Goal: Task Accomplishment & Management: Complete application form

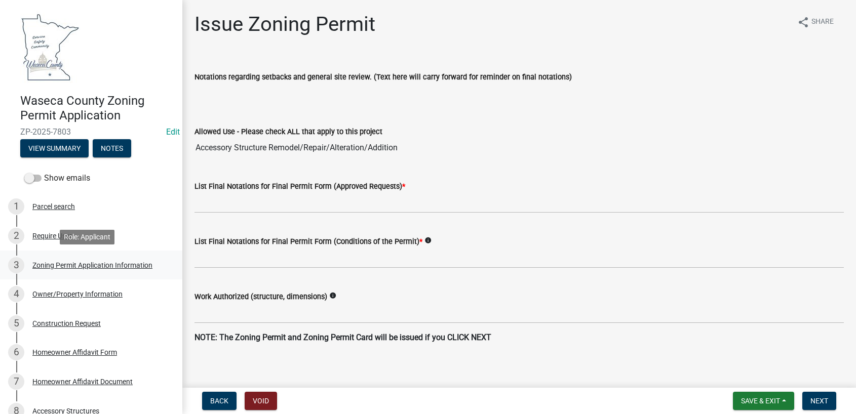
click at [128, 264] on div "Zoning Permit Application Information" at bounding box center [92, 265] width 120 height 7
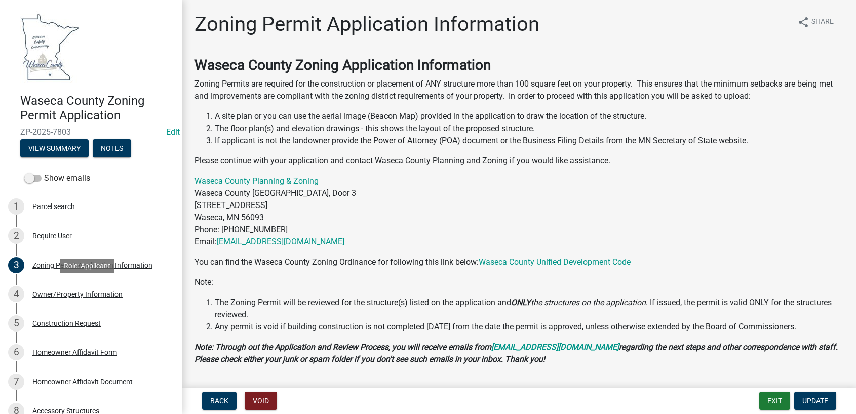
click at [102, 292] on div "Owner/Property Information" at bounding box center [77, 294] width 90 height 7
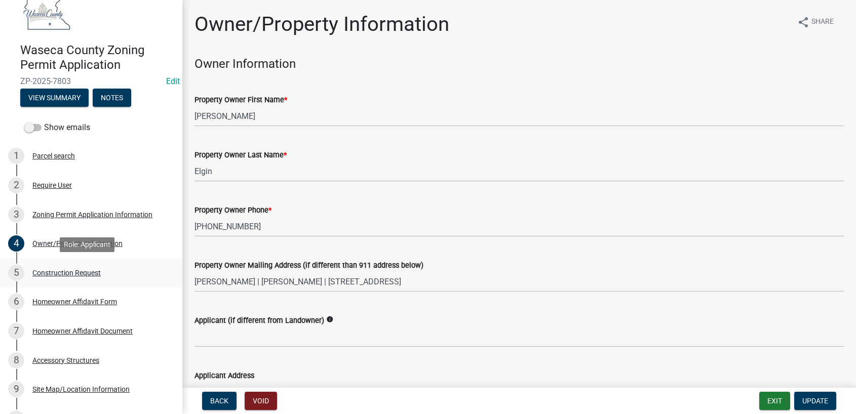
click at [71, 273] on div "Construction Request" at bounding box center [66, 272] width 68 height 7
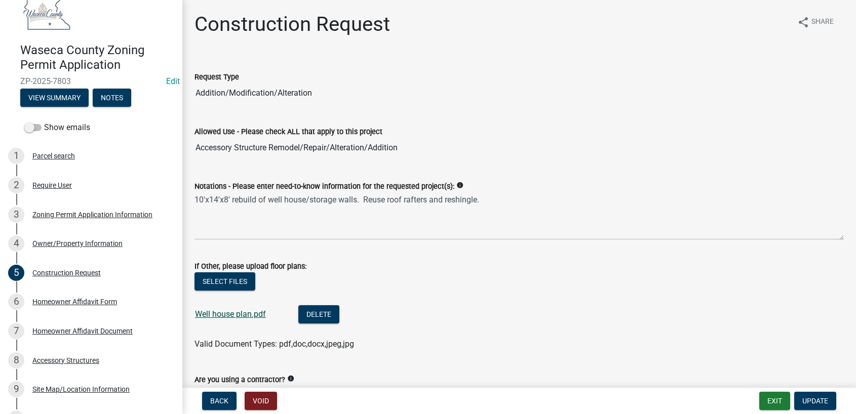
click at [213, 311] on link "Well house plan.pdf" at bounding box center [230, 314] width 71 height 10
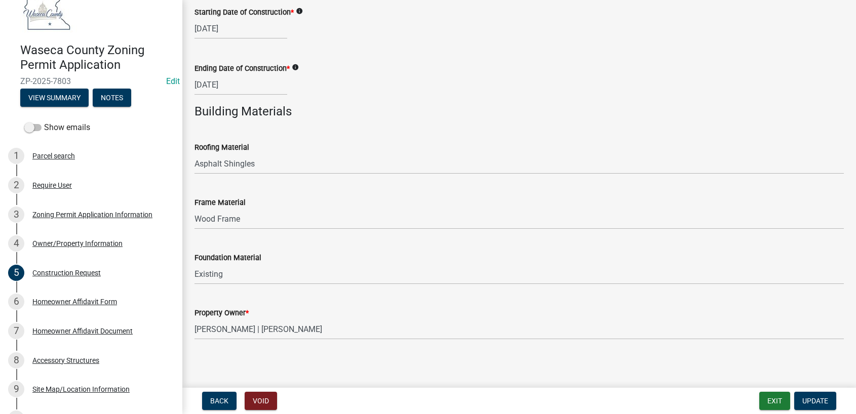
scroll to position [426, 0]
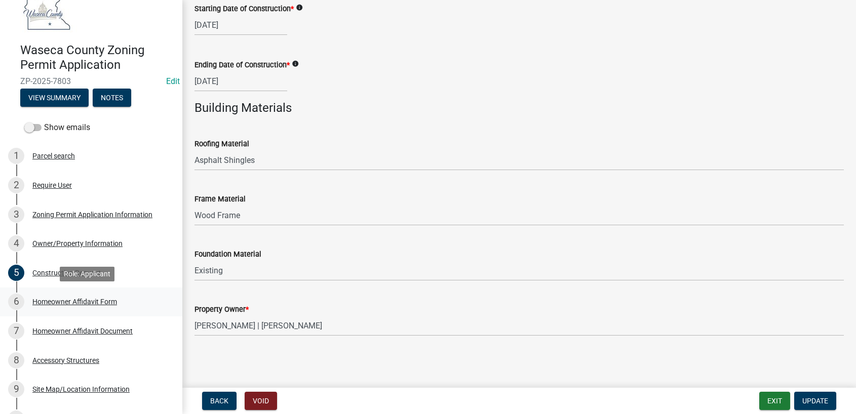
click at [73, 302] on div "Homeowner Affidavit Form" at bounding box center [74, 301] width 85 height 7
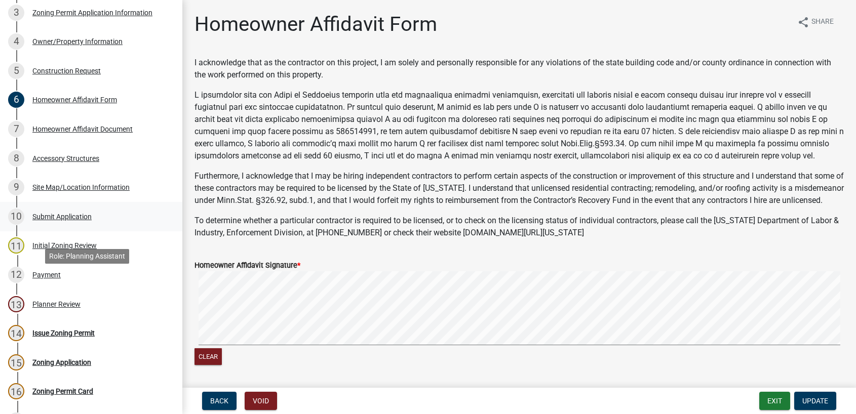
scroll to position [253, 0]
click at [84, 157] on div "Accessory Structures" at bounding box center [65, 157] width 67 height 7
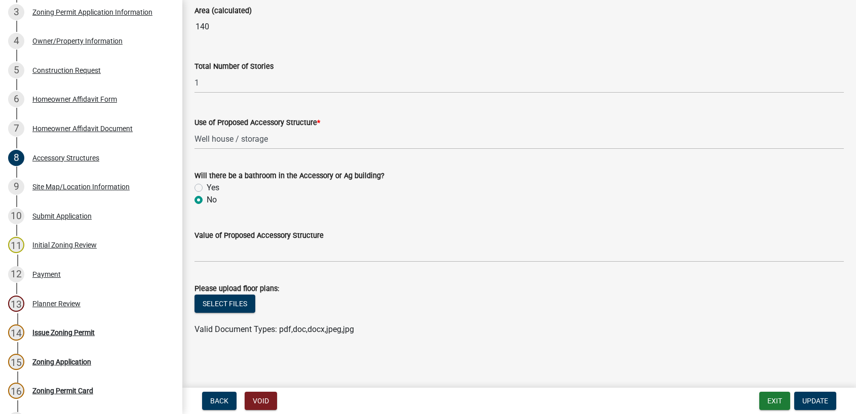
scroll to position [706, 0]
click at [52, 184] on div "Site Map/Location Information" at bounding box center [80, 186] width 97 height 7
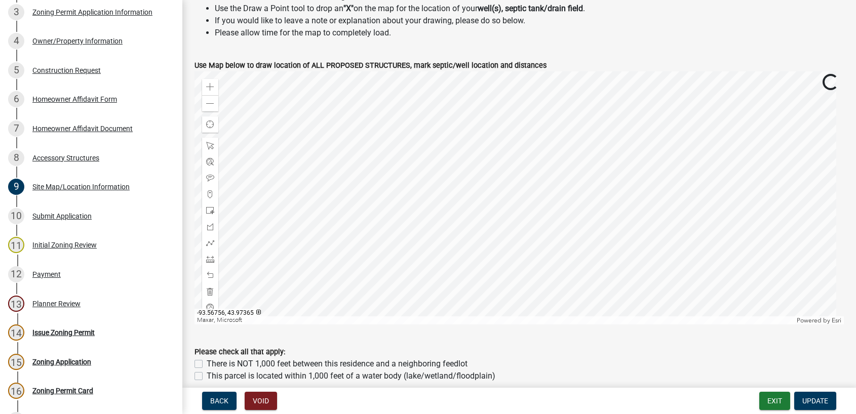
scroll to position [456, 0]
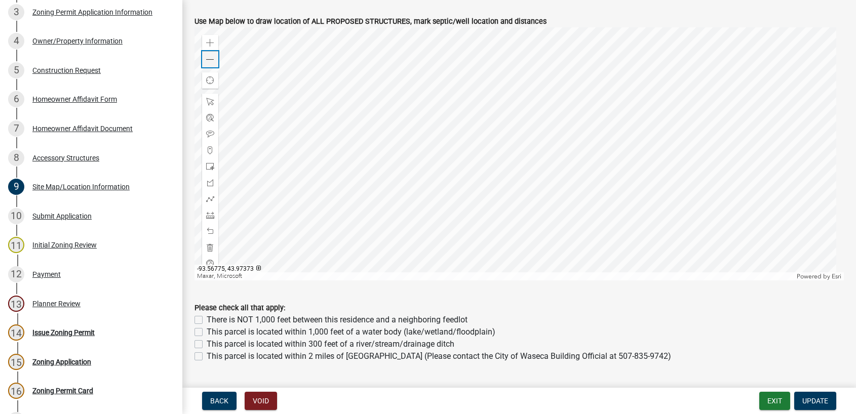
click at [211, 58] on span at bounding box center [210, 60] width 8 height 8
click at [212, 58] on span at bounding box center [210, 60] width 8 height 8
click at [68, 214] on div "Submit Application" at bounding box center [61, 216] width 59 height 7
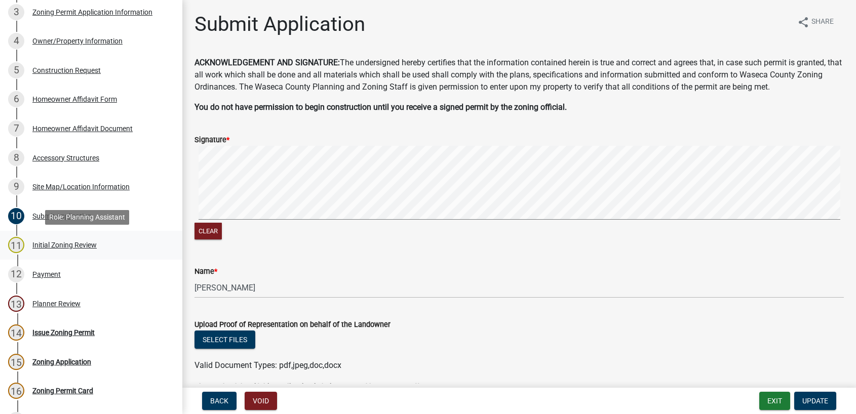
click at [56, 244] on div "Initial Zoning Review" at bounding box center [64, 244] width 64 height 7
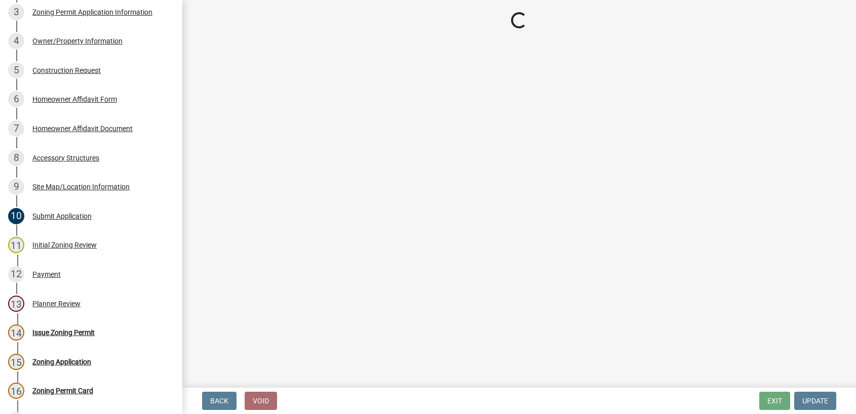
select select "9e7e0f1a-162d-468c-937f-cc7884b0d28a"
select select "6d839d38-f784-434a-a355-9dbcceaeb93c"
select select "f85b0be6-0ba0-4e52-abd8-9a831d915a76"
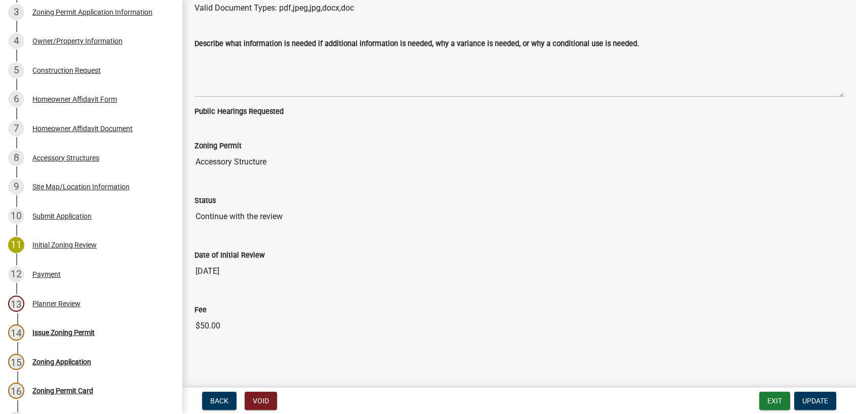
scroll to position [2416, 0]
click at [58, 300] on div "Planner Review" at bounding box center [56, 303] width 48 height 7
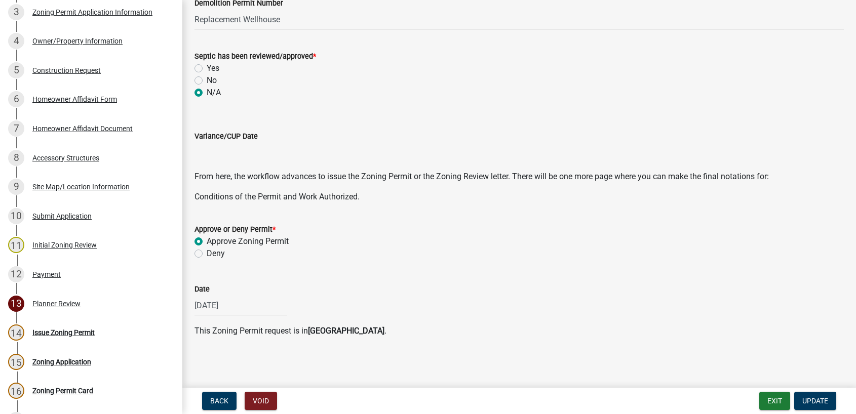
scroll to position [368, 0]
click at [70, 332] on div "Issue Zoning Permit" at bounding box center [63, 332] width 62 height 7
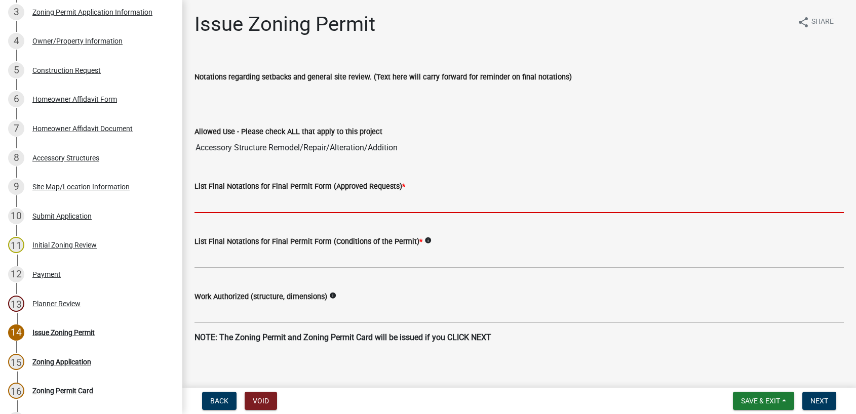
click at [289, 203] on input "List Final Notations for Final Permit Form (Approved Requests) *" at bounding box center [518, 202] width 649 height 21
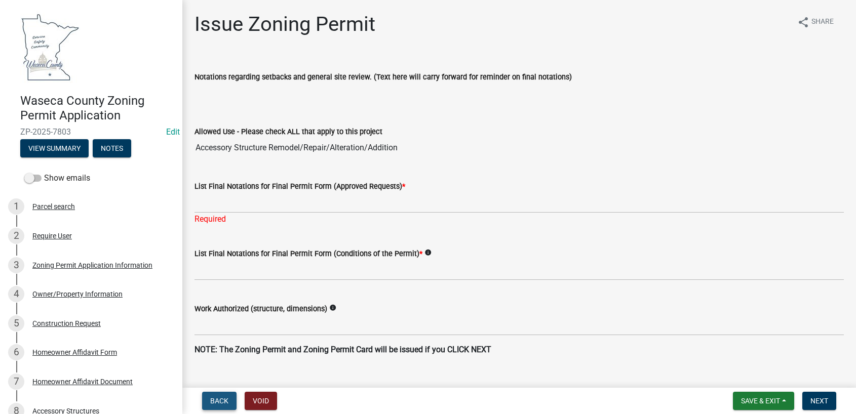
click at [214, 401] on span "Back" at bounding box center [219, 401] width 18 height 8
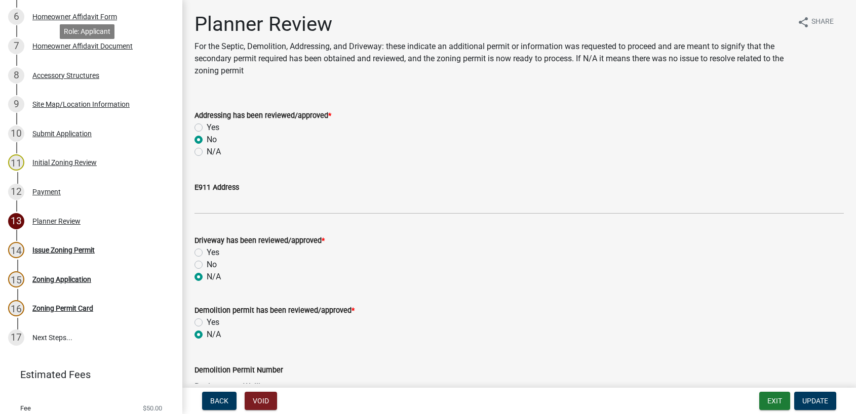
scroll to position [354, 0]
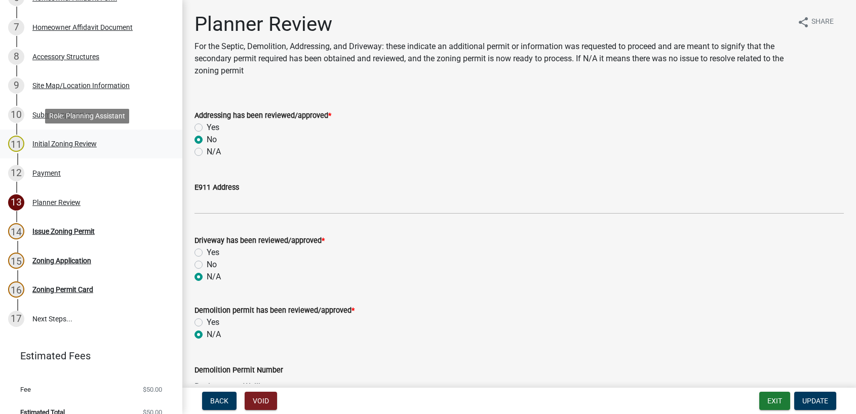
click at [46, 141] on div "Initial Zoning Review" at bounding box center [64, 143] width 64 height 7
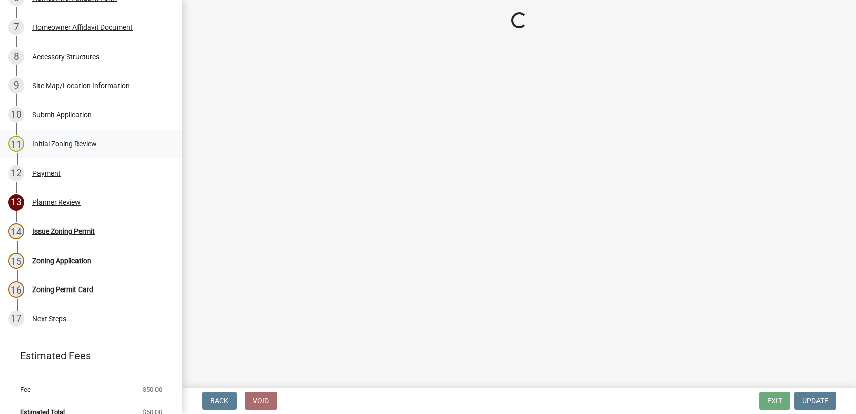
select select "9e7e0f1a-162d-468c-937f-cc7884b0d28a"
select select "6d839d38-f784-434a-a355-9dbcceaeb93c"
select select "f85b0be6-0ba0-4e52-abd8-9a831d915a76"
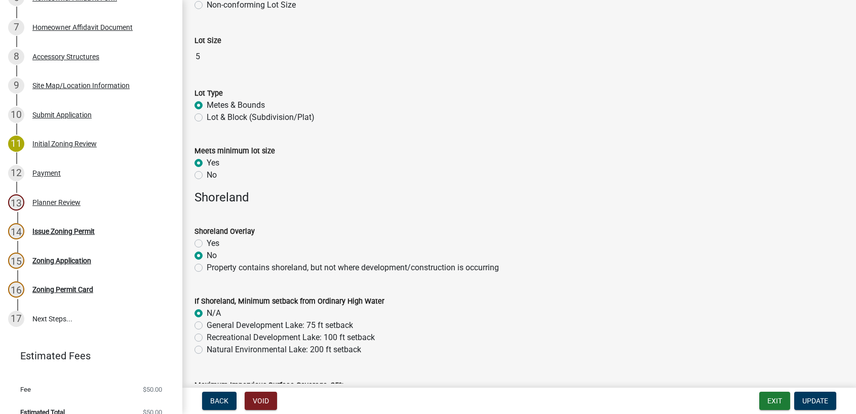
scroll to position [557, 0]
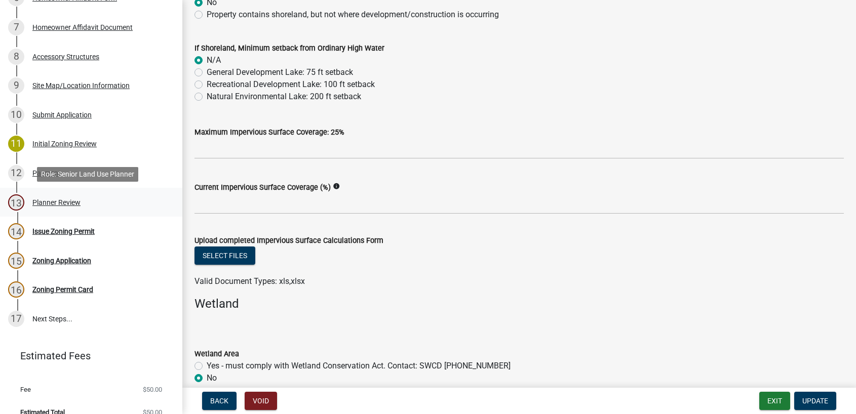
click at [59, 205] on div "Planner Review" at bounding box center [56, 202] width 48 height 7
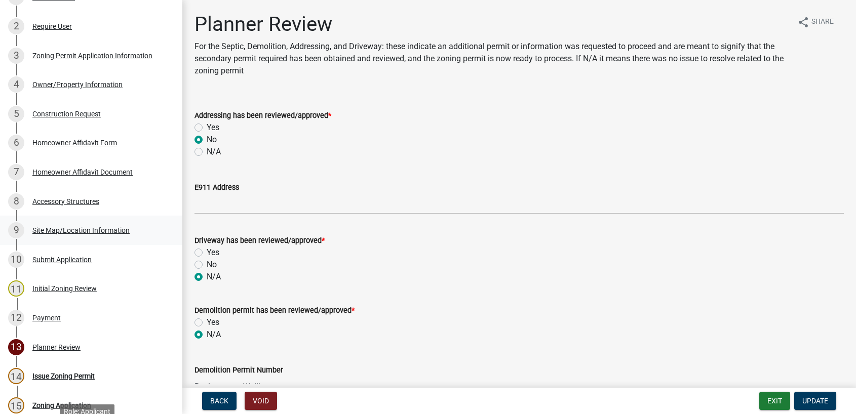
scroll to position [0, 0]
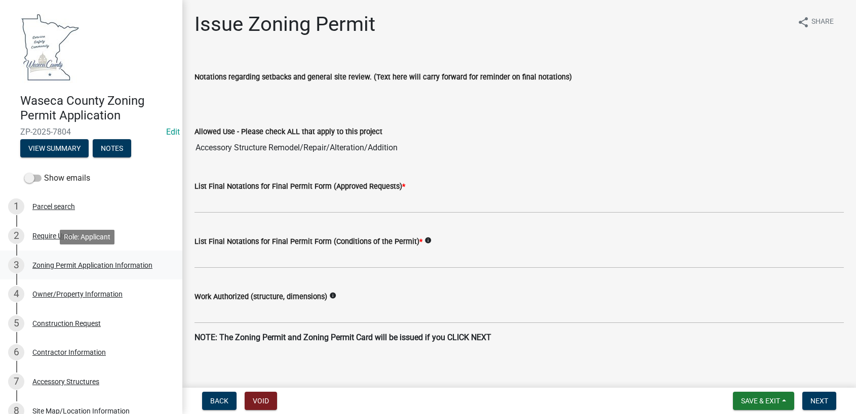
click at [75, 264] on div "Zoning Permit Application Information" at bounding box center [92, 265] width 120 height 7
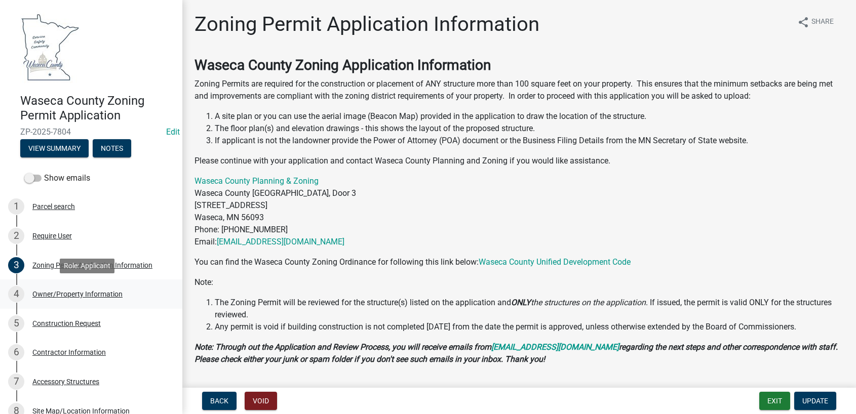
click at [92, 293] on div "Owner/Property Information" at bounding box center [77, 294] width 90 height 7
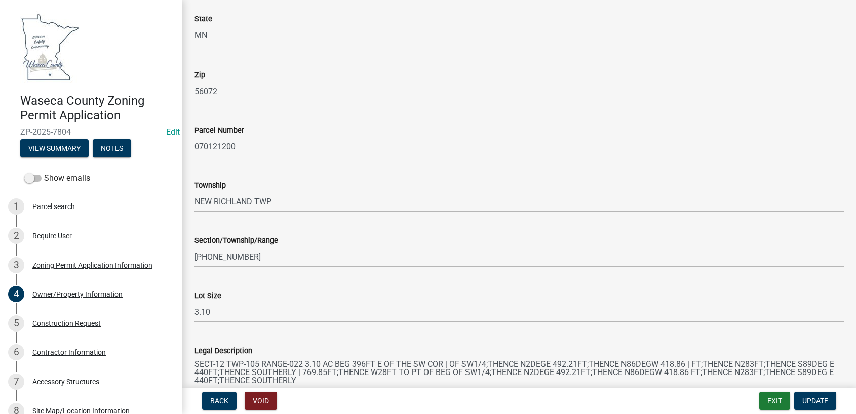
scroll to position [861, 0]
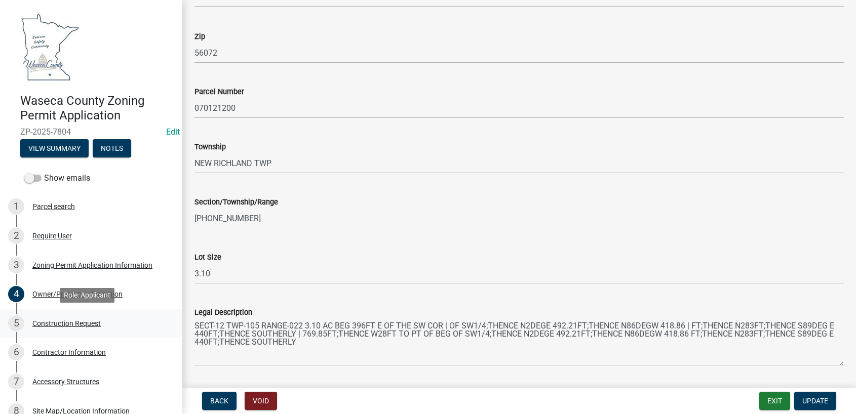
click at [64, 324] on div "Construction Request" at bounding box center [66, 323] width 68 height 7
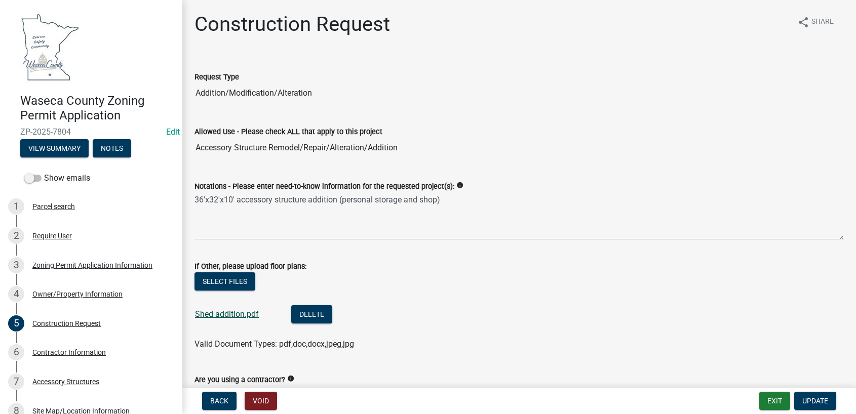
click at [229, 318] on link "Shed addition.pdf" at bounding box center [227, 314] width 64 height 10
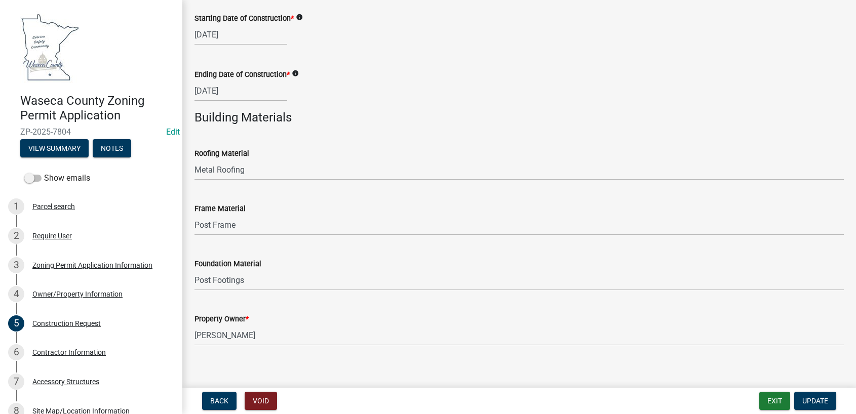
scroll to position [426, 0]
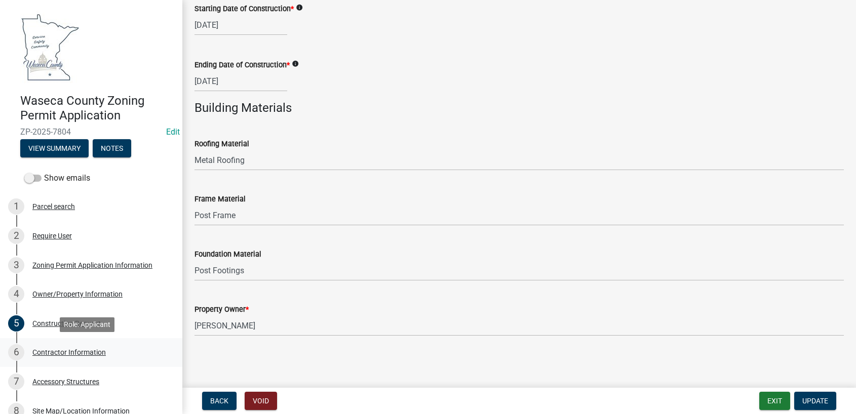
click at [78, 350] on div "Contractor Information" at bounding box center [68, 352] width 73 height 7
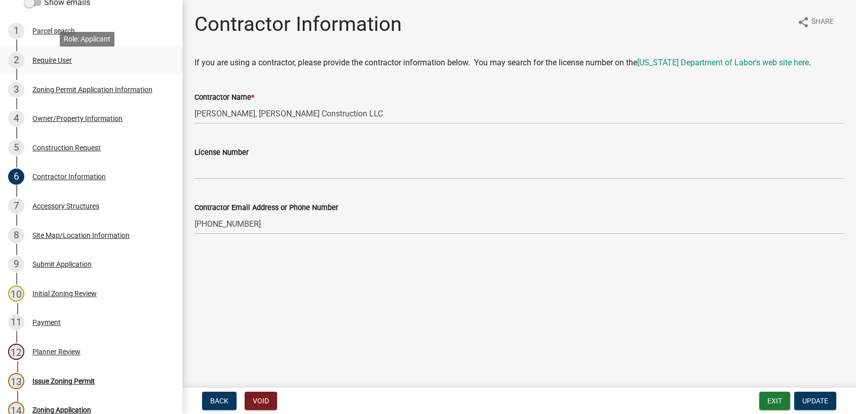
scroll to position [202, 0]
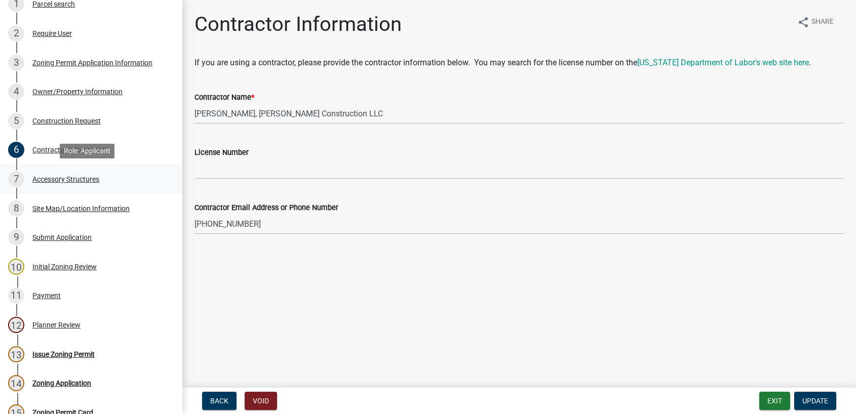
click at [62, 180] on div "Accessory Structures" at bounding box center [65, 179] width 67 height 7
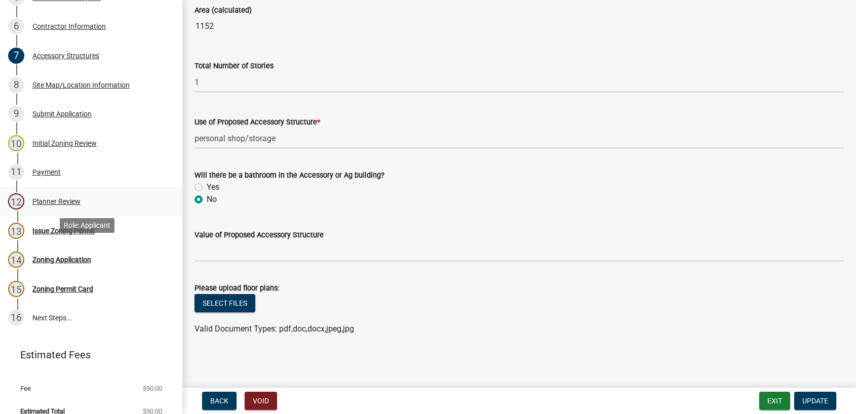
scroll to position [339, 0]
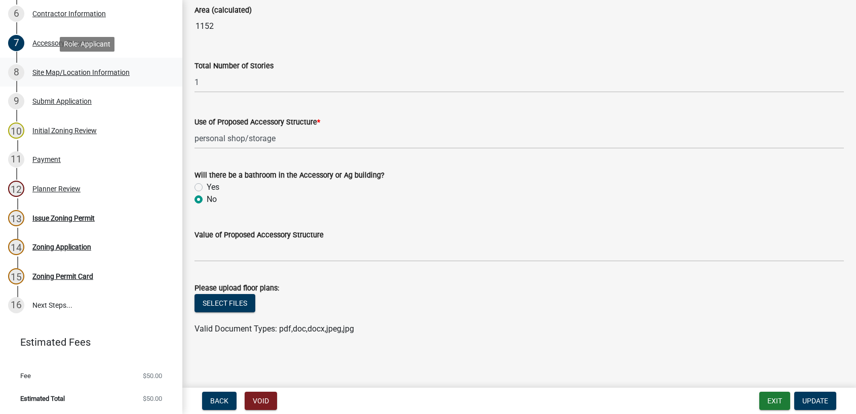
click at [92, 72] on div "Site Map/Location Information" at bounding box center [80, 72] width 97 height 7
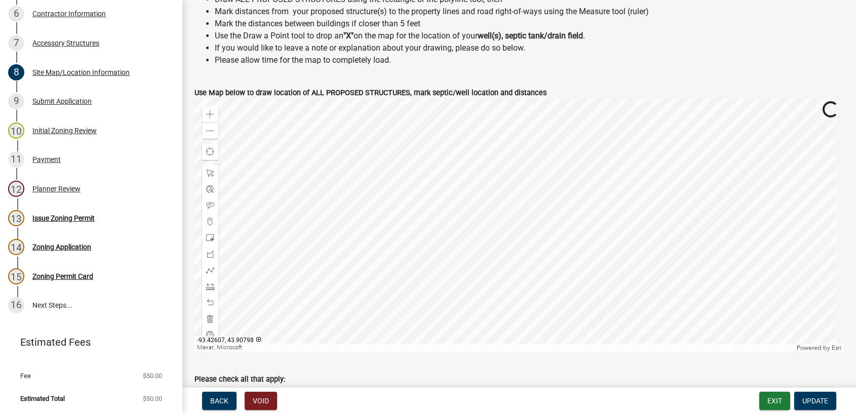
scroll to position [405, 0]
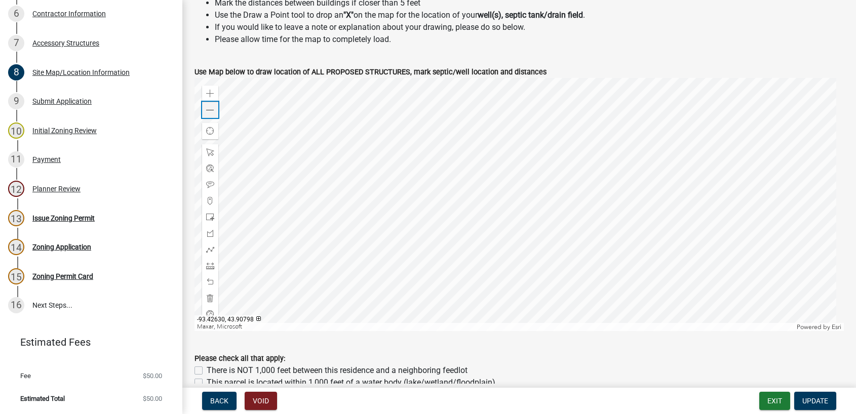
click at [209, 110] on span at bounding box center [210, 110] width 8 height 8
click at [210, 96] on span at bounding box center [210, 94] width 8 height 8
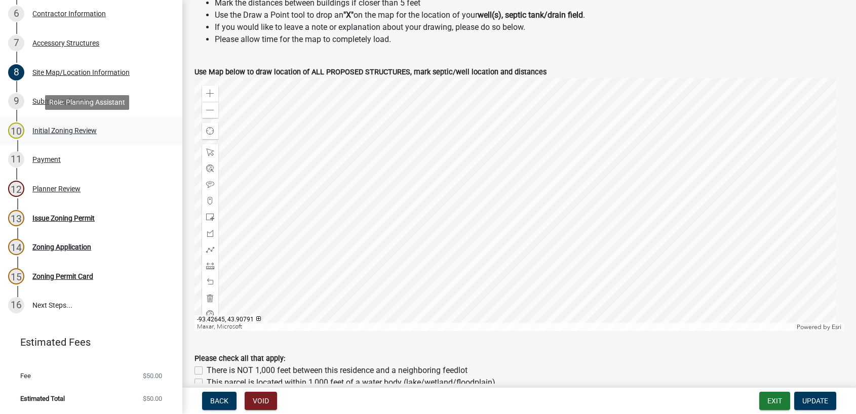
click at [64, 127] on div "Initial Zoning Review" at bounding box center [64, 130] width 64 height 7
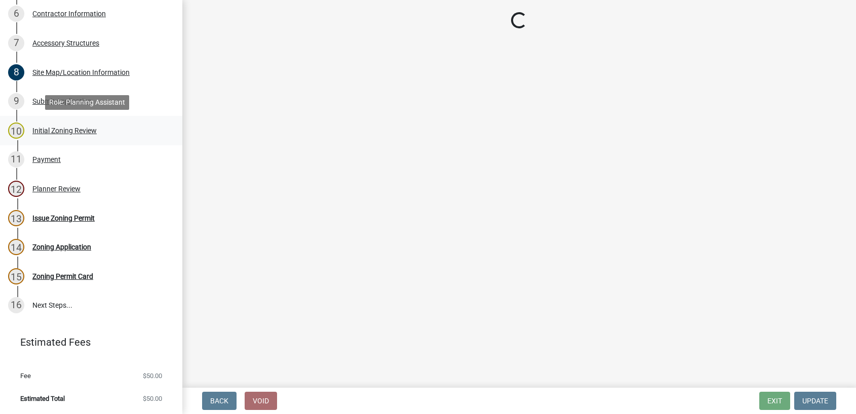
scroll to position [0, 0]
select select "a8061837-3938-4401-a9af-63669178a75f"
select select "9e7e0f1a-162d-468c-937f-cc7884b0d28a"
select select "6d839d38-f784-434a-a355-9dbcceaeb93c"
select select "f85b0be6-0ba0-4e52-abd8-9a831d915a76"
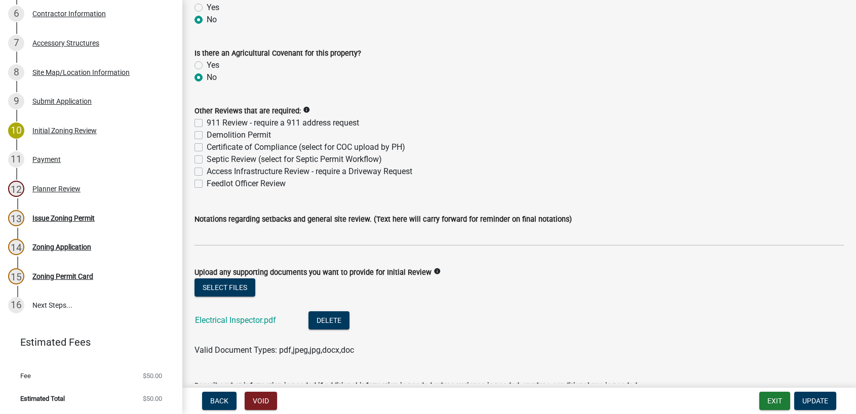
scroll to position [2076, 0]
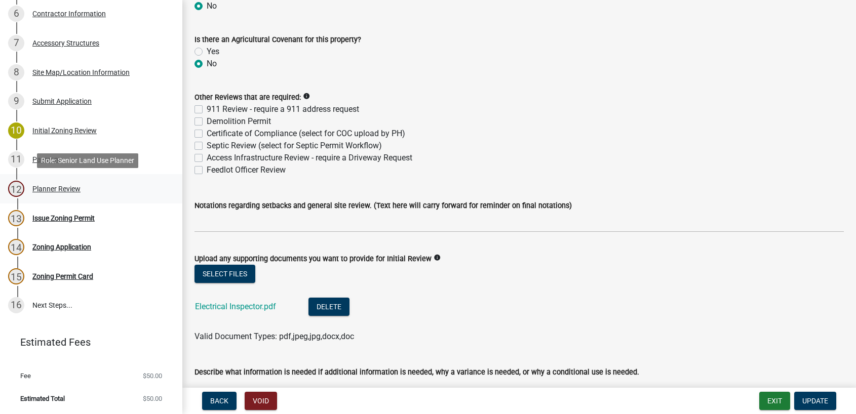
click at [51, 187] on div "Planner Review" at bounding box center [56, 188] width 48 height 7
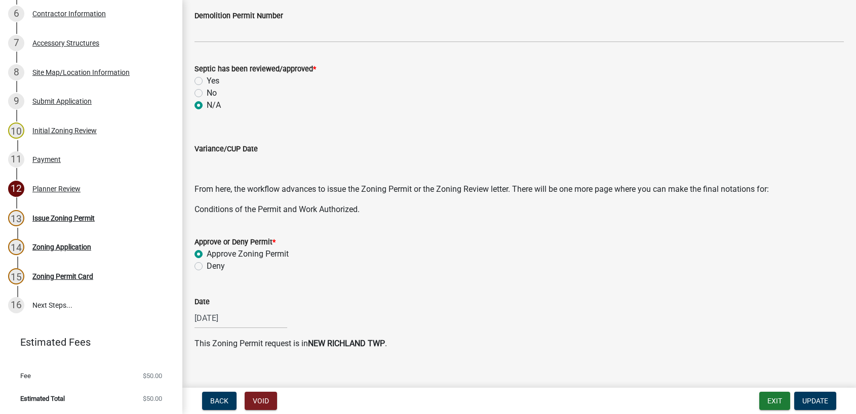
scroll to position [368, 0]
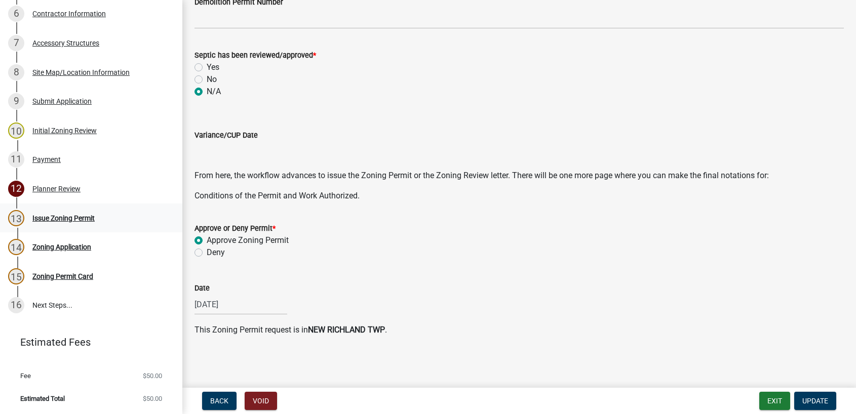
click at [68, 218] on div "Issue Zoning Permit" at bounding box center [63, 218] width 62 height 7
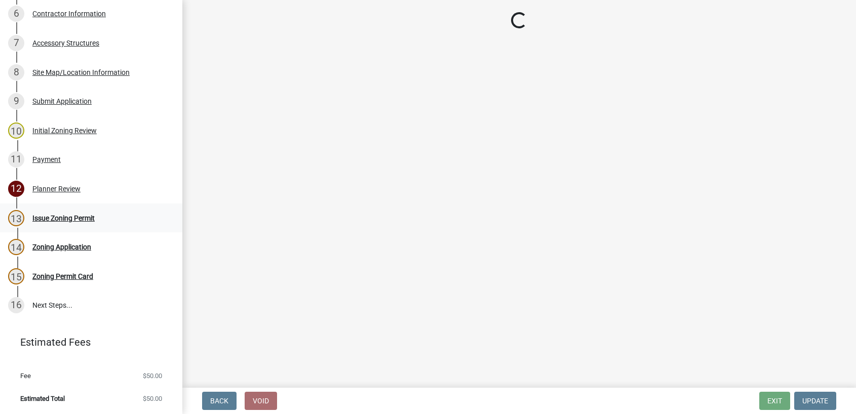
scroll to position [0, 0]
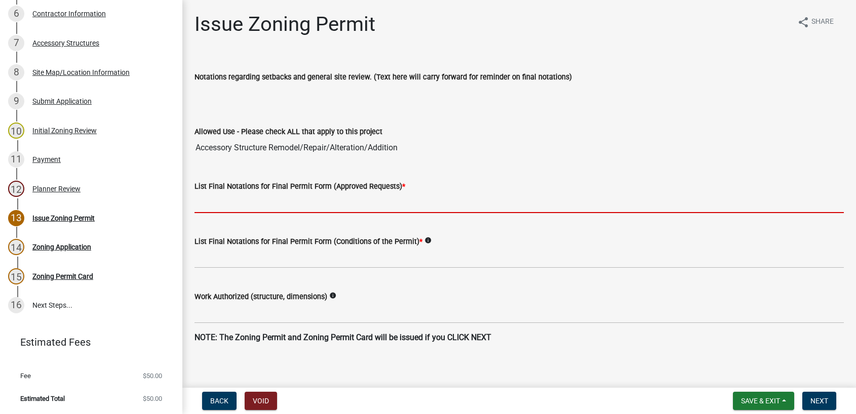
click at [299, 205] on input "List Final Notations for Final Permit Form (Approved Requests) *" at bounding box center [518, 202] width 649 height 21
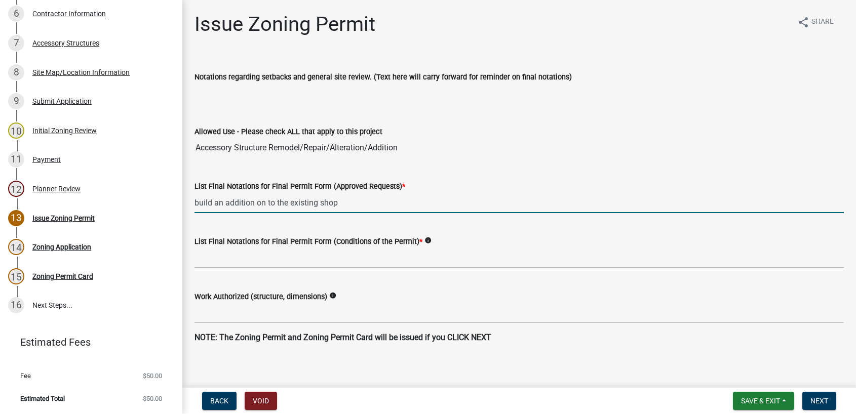
type input "build an addition on to the existing shop"
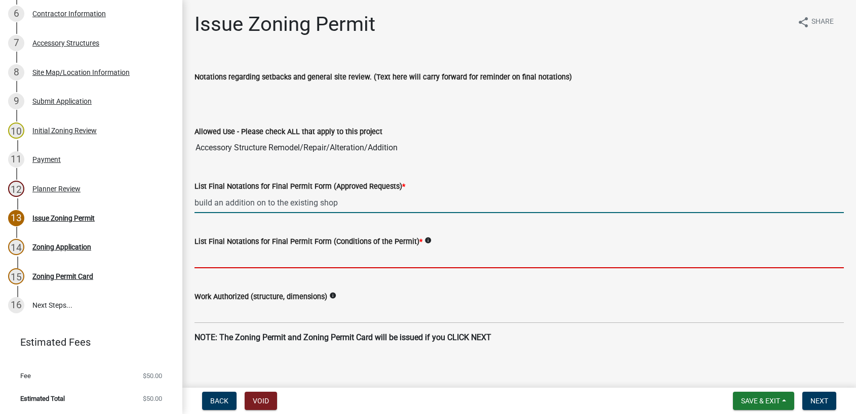
click at [341, 257] on input "List Final Notations for Final Permit Form (Conditions of the Permit) *" at bounding box center [518, 258] width 649 height 21
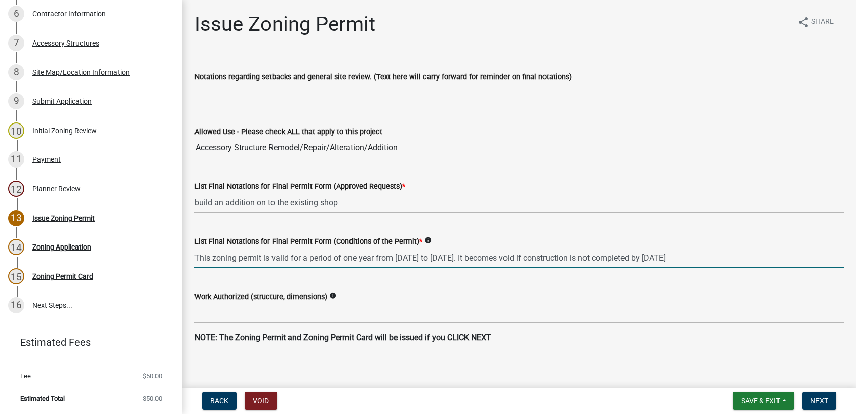
click at [426, 256] on input "This zoning permit is valid for a period of one year from [DATE] to [DATE]. It …" at bounding box center [518, 258] width 649 height 21
click at [746, 256] on input "This zoning permit is valid for a period of one year from [DATE] to [DATE]. It …" at bounding box center [518, 258] width 649 height 21
type input "This zoning permit is valid for a period of one year from [DATE] to [DATE]. It …"
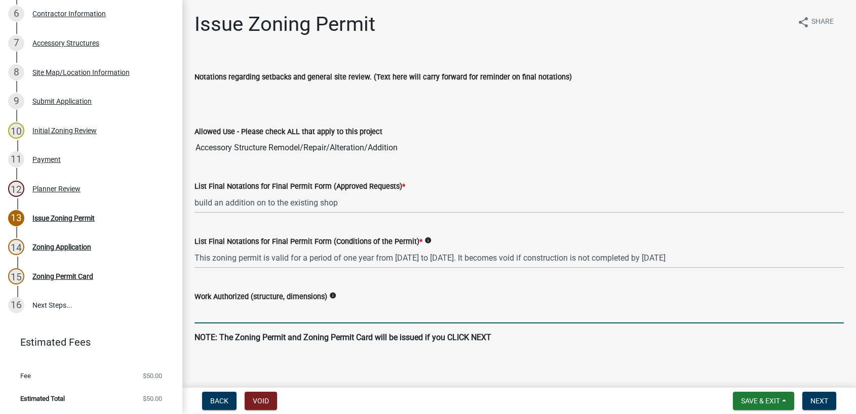
click at [281, 311] on input "Work Authorized (structure, dimensions)" at bounding box center [518, 313] width 649 height 21
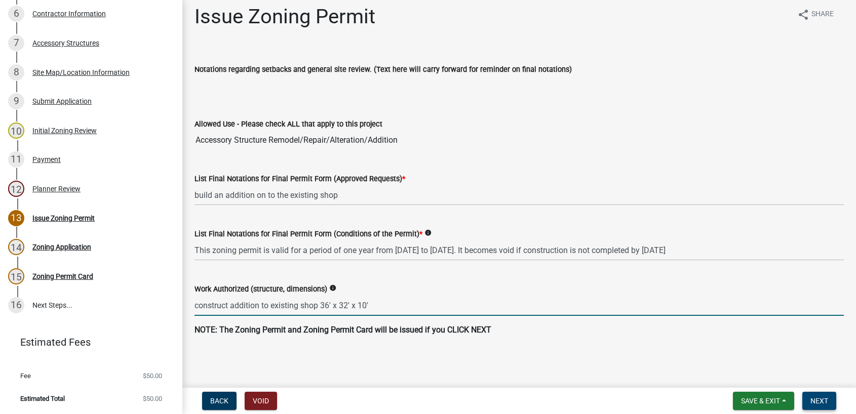
type input "construct addition to existing shop 36' x 32' x 10'"
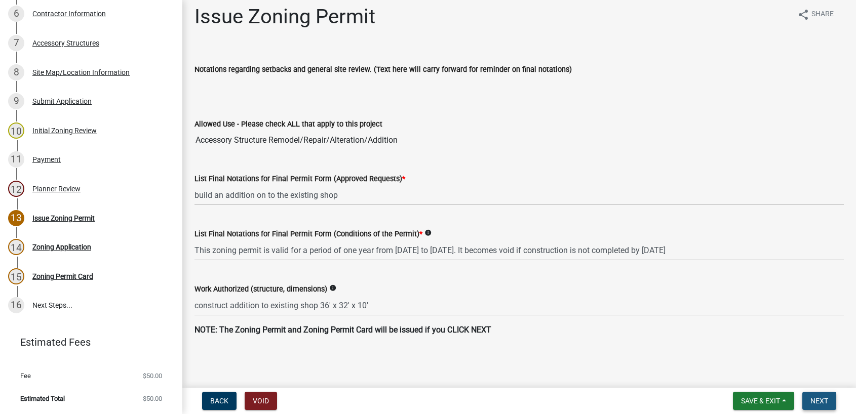
click at [820, 398] on span "Next" at bounding box center [819, 401] width 18 height 8
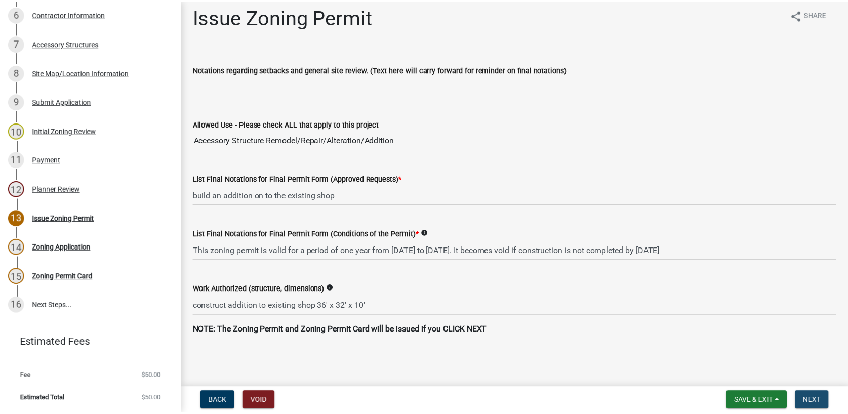
scroll to position [0, 0]
